Goal: Information Seeking & Learning: Learn about a topic

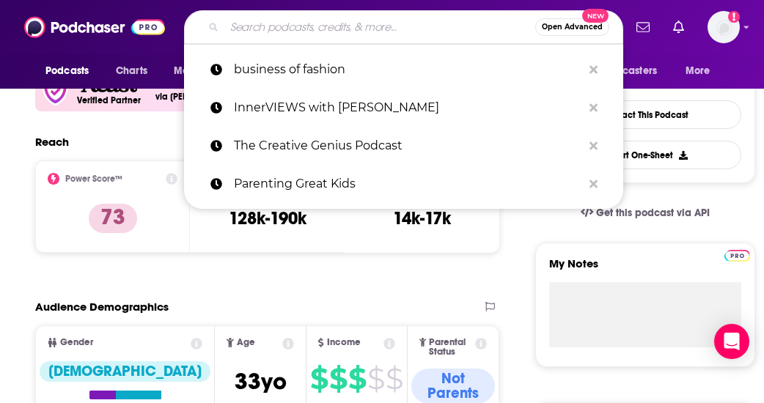
click at [257, 36] on input "Search podcasts, credits, & more..." at bounding box center [379, 26] width 311 height 23
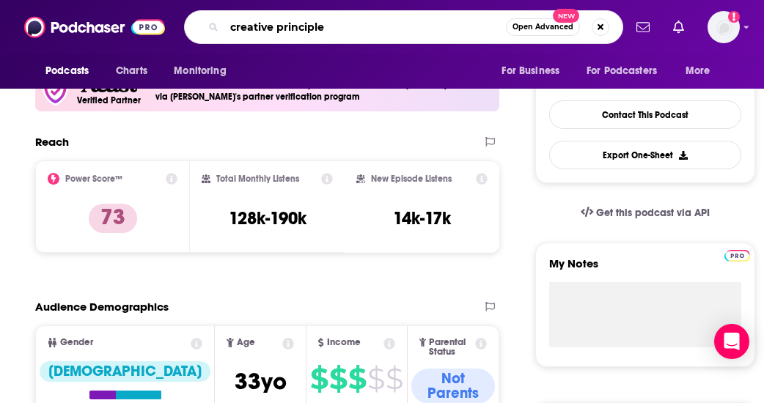
type input "creative principles"
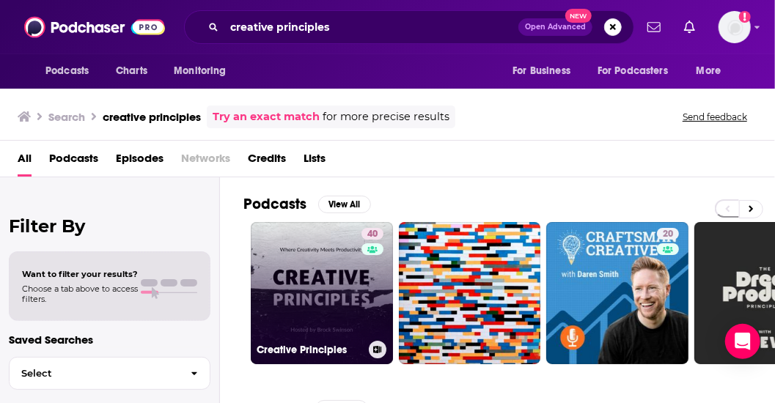
click at [333, 291] on link "40 Creative Principles" at bounding box center [322, 293] width 142 height 142
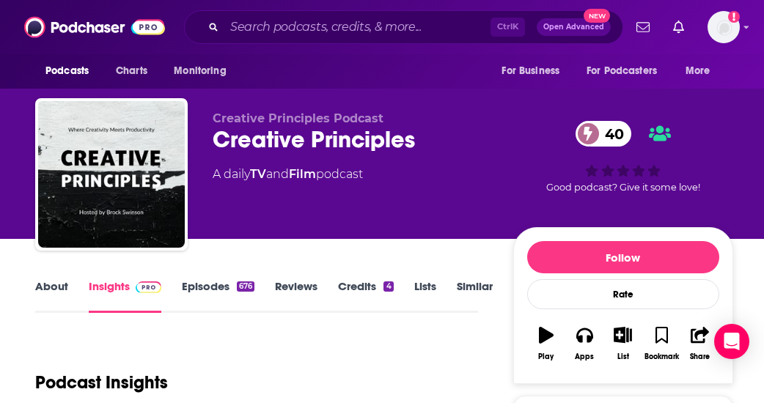
click at [59, 285] on link "About" at bounding box center [51, 296] width 33 height 34
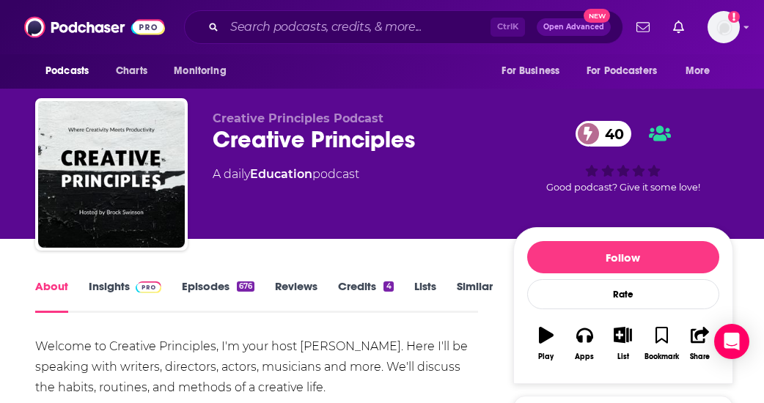
click at [125, 294] on link "Insights" at bounding box center [125, 296] width 73 height 34
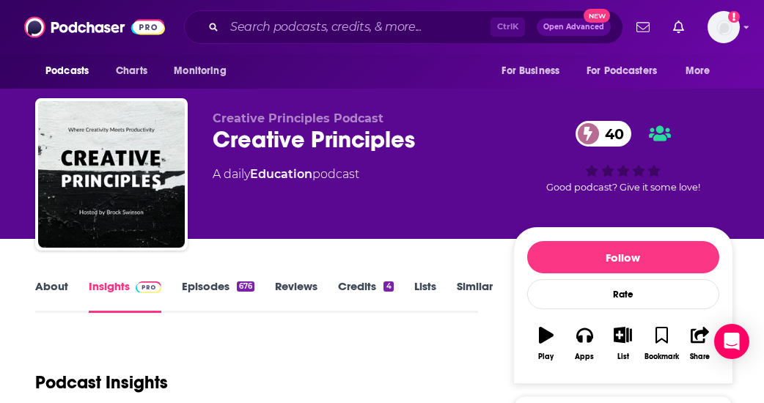
click at [155, 338] on div "Podcast Insights" at bounding box center [250, 374] width 431 height 75
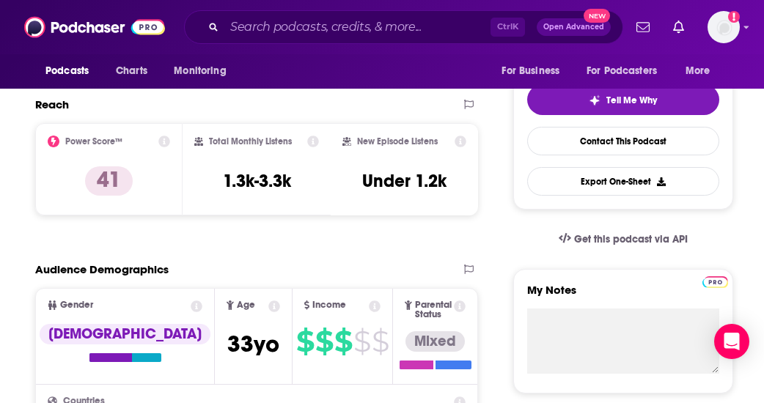
scroll to position [323, 0]
